Goal: Use online tool/utility: Utilize a website feature to perform a specific function

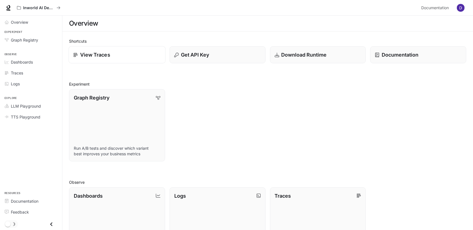
click at [125, 55] on div "View Traces" at bounding box center [116, 55] width 87 height 8
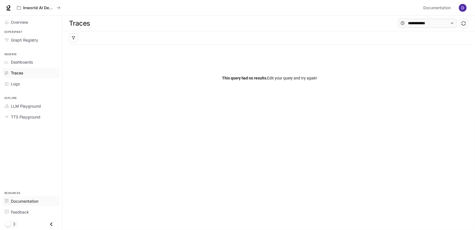
click at [24, 202] on span "Documentation" at bounding box center [25, 201] width 28 height 6
click at [18, 39] on span "Graph Registry" at bounding box center [24, 40] width 27 height 6
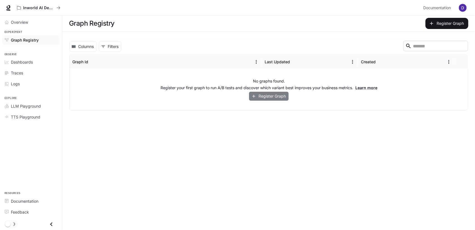
click at [258, 94] on button "Register Graph" at bounding box center [269, 96] width 40 height 9
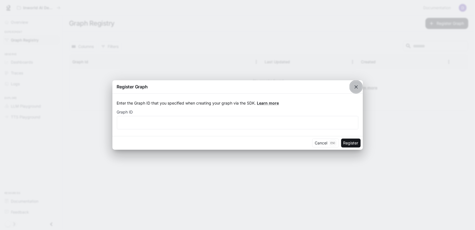
click at [356, 86] on icon "button" at bounding box center [356, 87] width 6 height 6
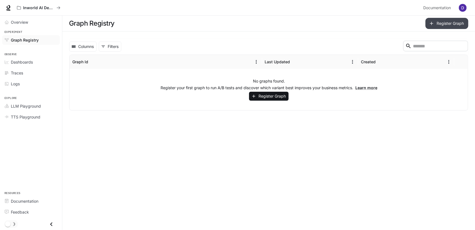
click at [443, 24] on button "Register Graph" at bounding box center [447, 23] width 43 height 11
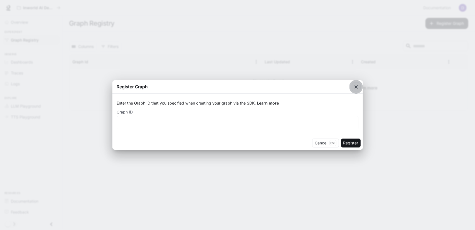
click at [353, 87] on icon "button" at bounding box center [356, 87] width 6 height 6
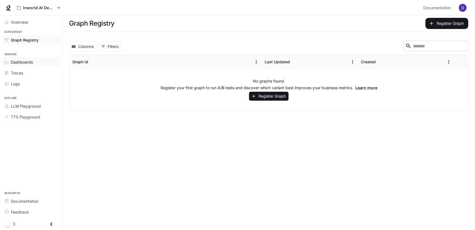
click at [20, 63] on span "Dashboards" at bounding box center [22, 62] width 22 height 6
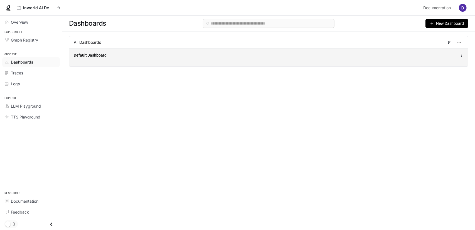
click at [110, 57] on div "Default Dashboard" at bounding box center [187, 55] width 226 height 6
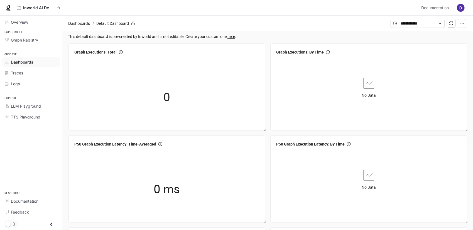
click at [31, 60] on span "Dashboards" at bounding box center [22, 62] width 23 height 6
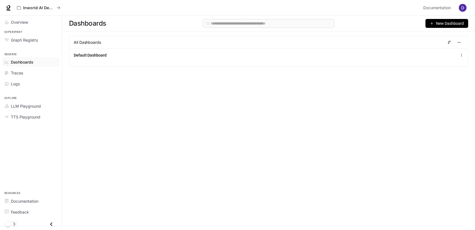
click at [138, 42] on div "All Dashboards" at bounding box center [268, 42] width 399 height 12
click at [20, 71] on span "Traces" at bounding box center [17, 73] width 12 height 6
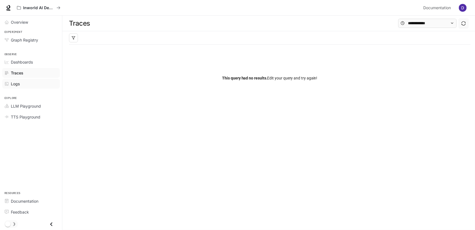
click at [19, 83] on span "Logs" at bounding box center [15, 84] width 9 height 6
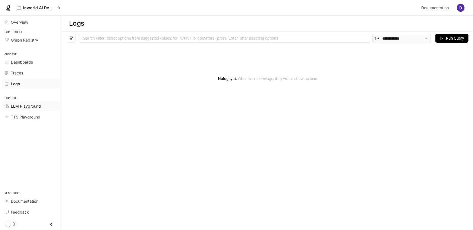
click at [22, 104] on span "LLM Playground" at bounding box center [26, 106] width 30 height 6
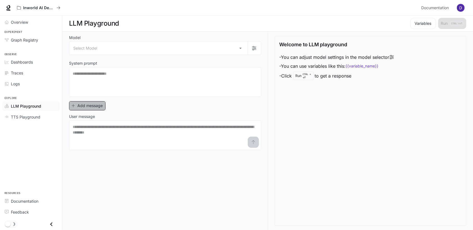
click at [84, 107] on button "Add message" at bounding box center [87, 105] width 36 height 9
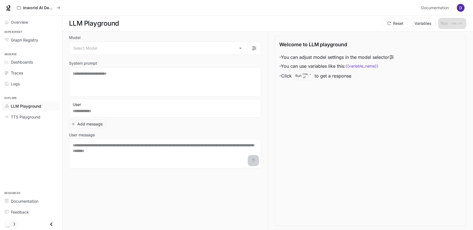
click at [302, 119] on div "Welcome to LLM playground - You can adjust model settings in the model selector…" at bounding box center [371, 131] width 192 height 190
click at [30, 115] on span "TTS Playground" at bounding box center [26, 117] width 30 height 6
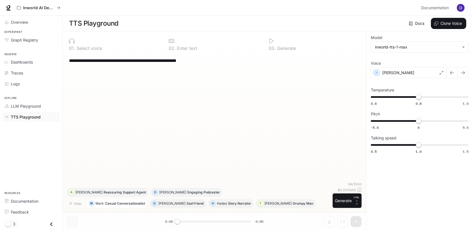
click at [106, 202] on p "Casual Conversationalist" at bounding box center [125, 203] width 40 height 3
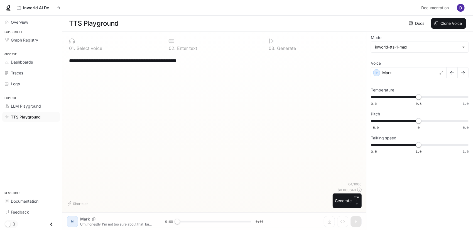
type textarea "**********"
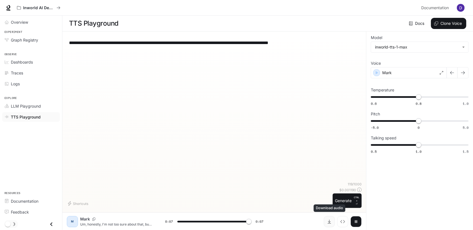
type input "*"
click at [341, 222] on icon "Inspect" at bounding box center [342, 221] width 4 height 4
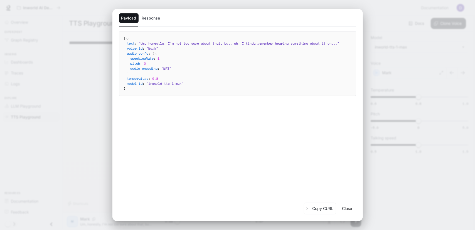
click at [345, 205] on button "Close" at bounding box center [347, 208] width 18 height 11
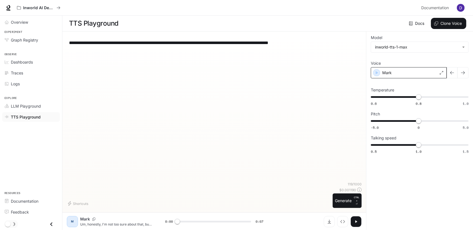
click at [440, 72] on icon at bounding box center [441, 72] width 3 height 3
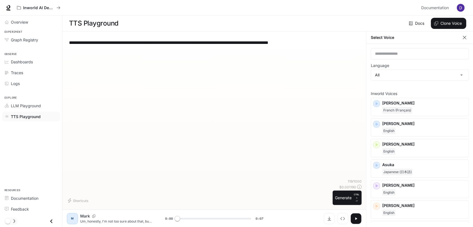
click at [418, 24] on link "Docs" at bounding box center [417, 23] width 19 height 11
